Goal: Information Seeking & Learning: Check status

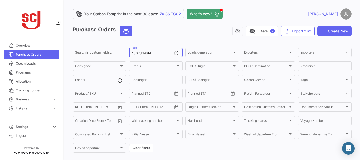
type input "4302339614"
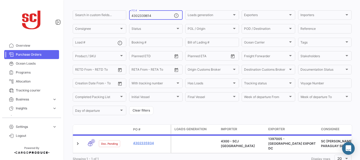
scroll to position [53, 0]
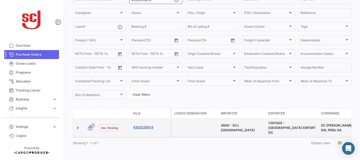
click at [141, 125] on link "4302339614" at bounding box center [150, 127] width 35 height 5
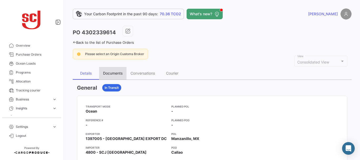
click at [106, 69] on div "Documents" at bounding box center [112, 73] width 27 height 13
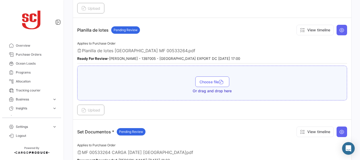
scroll to position [671, 0]
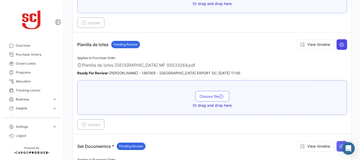
click at [339, 47] on icon at bounding box center [341, 44] width 5 height 5
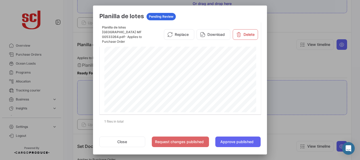
click at [304, 58] on div at bounding box center [180, 80] width 360 height 160
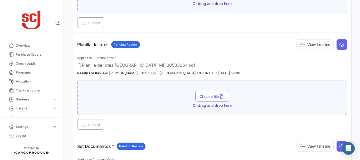
drag, startPoint x: 357, startPoint y: 127, endPoint x: 357, endPoint y: 110, distance: 16.6
click at [357, 110] on div "Your Carbon Footprint in the past 90 days: 71.03 TCO2 What's new? [PERSON_NAME]…" at bounding box center [212, 80] width 296 height 160
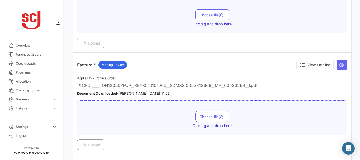
scroll to position [390, 0]
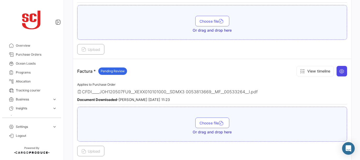
click at [341, 69] on icon at bounding box center [341, 71] width 5 height 5
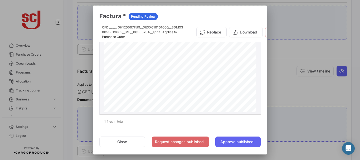
scroll to position [230, 0]
click at [275, 86] on div at bounding box center [180, 80] width 360 height 160
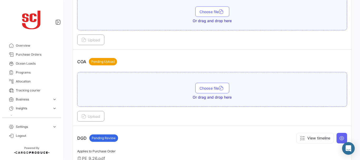
scroll to position [191, 0]
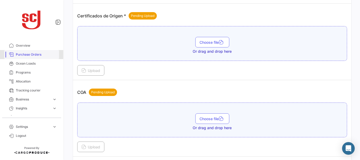
click at [38, 55] on span "Purchase Orders" at bounding box center [36, 54] width 41 height 5
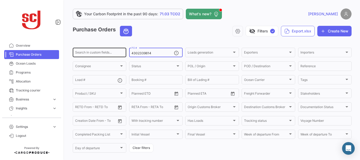
drag, startPoint x: 152, startPoint y: 52, endPoint x: 122, endPoint y: 53, distance: 29.5
click at [0, 0] on div "Search in custom fields... 4302339614 PO # Loads generation Loads generation Ex…" at bounding box center [0, 0] width 0 height 0
paste input "1716"
type input "4302317164"
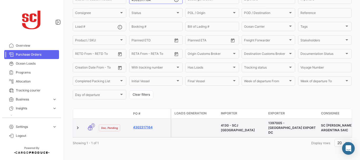
click at [142, 126] on link "4302317164" at bounding box center [150, 127] width 35 height 5
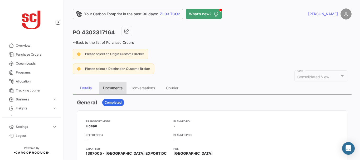
click at [113, 88] on div "Documents" at bounding box center [112, 88] width 19 height 4
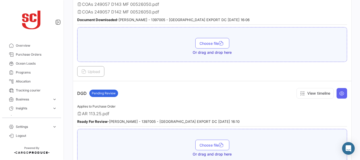
scroll to position [339, 0]
